Goal: Check status: Check status

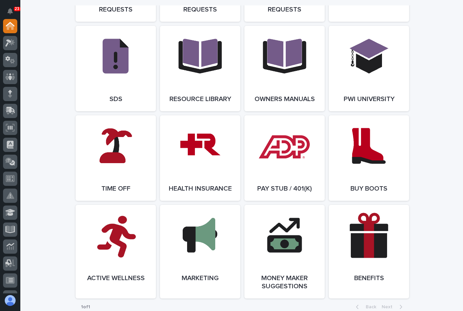
scroll to position [1120, 0]
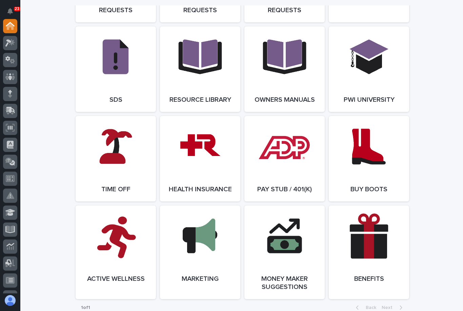
click at [101, 146] on link "Open Link" at bounding box center [116, 158] width 80 height 85
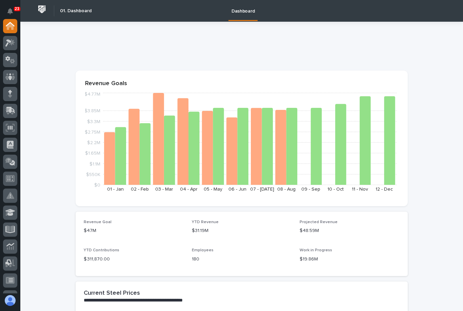
click at [12, 44] on icon at bounding box center [12, 42] width 6 height 7
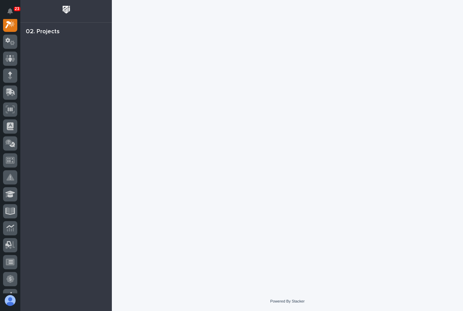
scroll to position [17, 0]
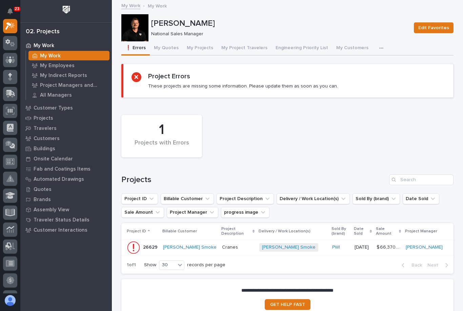
click at [170, 44] on button "My Quotes" at bounding box center [166, 48] width 33 height 14
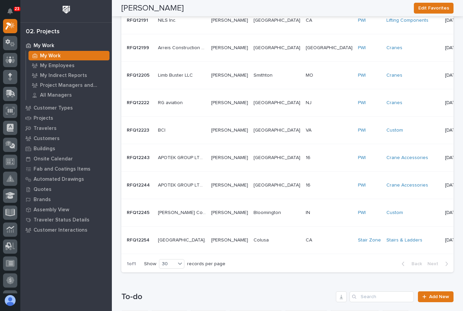
scroll to position [408, 0]
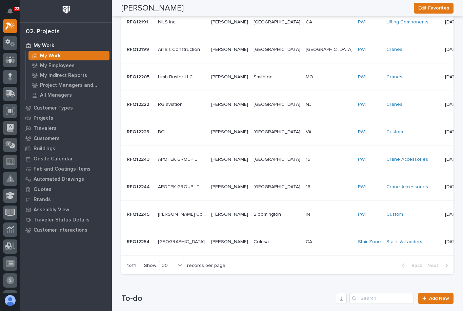
click at [442, 110] on td "[DATE]" at bounding box center [452, 104] width 20 height 27
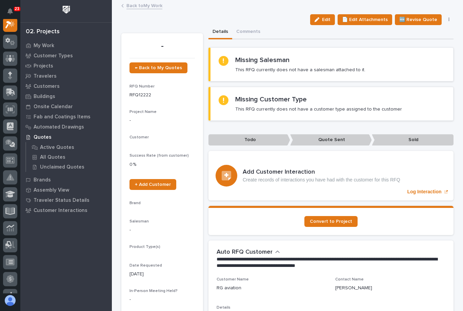
scroll to position [17, 0]
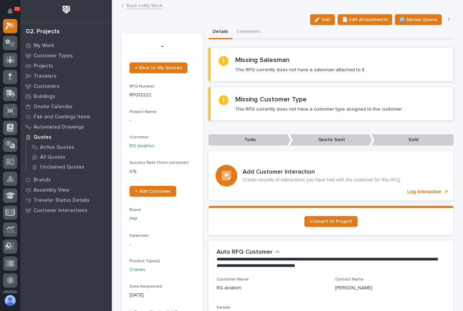
click at [155, 5] on link "Back to My Work" at bounding box center [144, 5] width 36 height 8
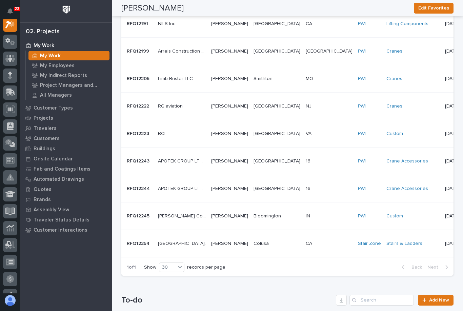
scroll to position [407, 0]
click at [463, 156] on img at bounding box center [472, 157] width 14 height 14
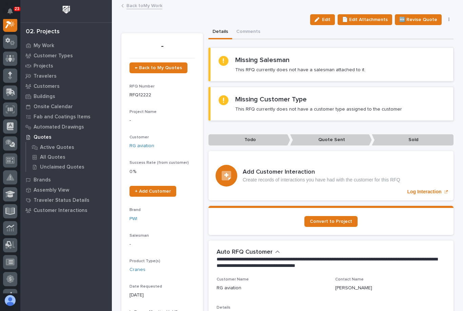
click at [155, 7] on link "Back to My Work" at bounding box center [144, 5] width 36 height 8
